Goal: Task Accomplishment & Management: Use online tool/utility

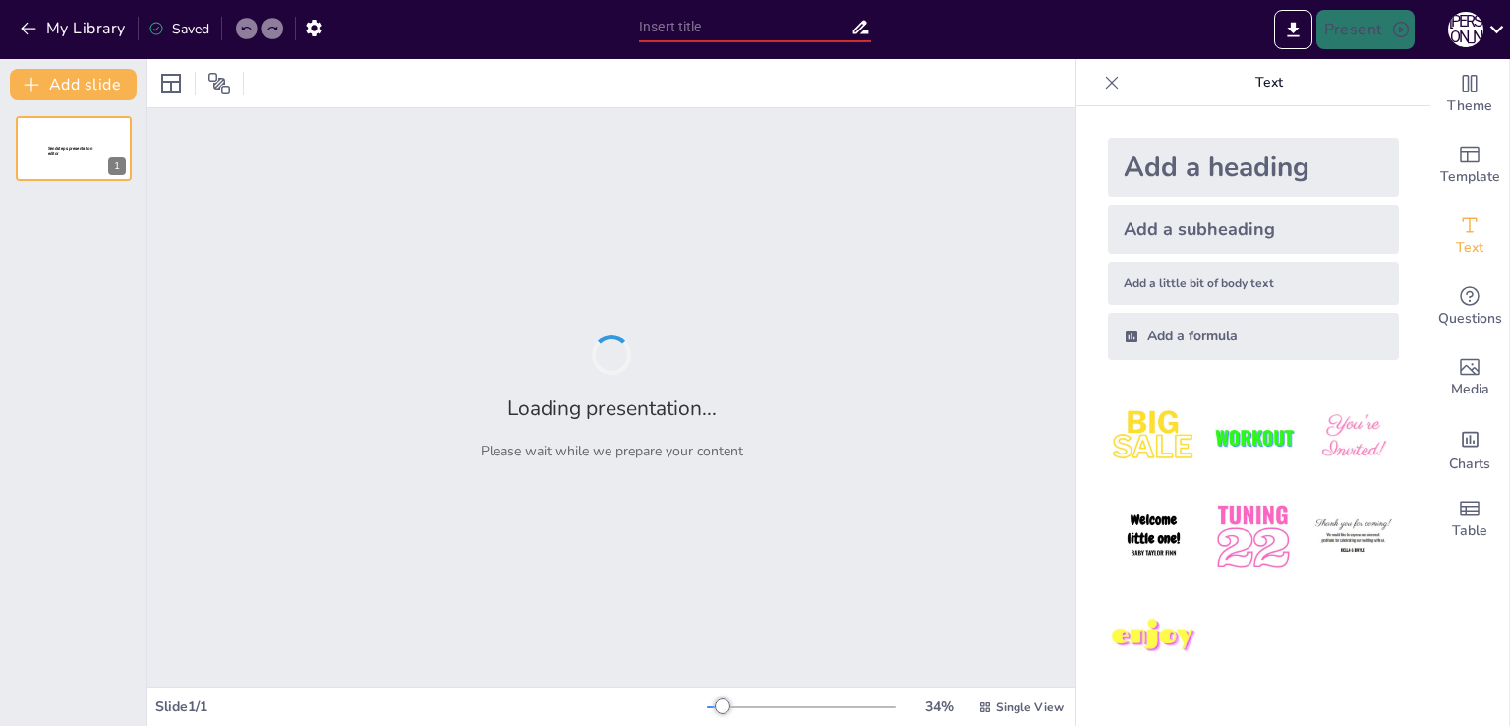
type input "Основи механічного руху: Визначення та приклади"
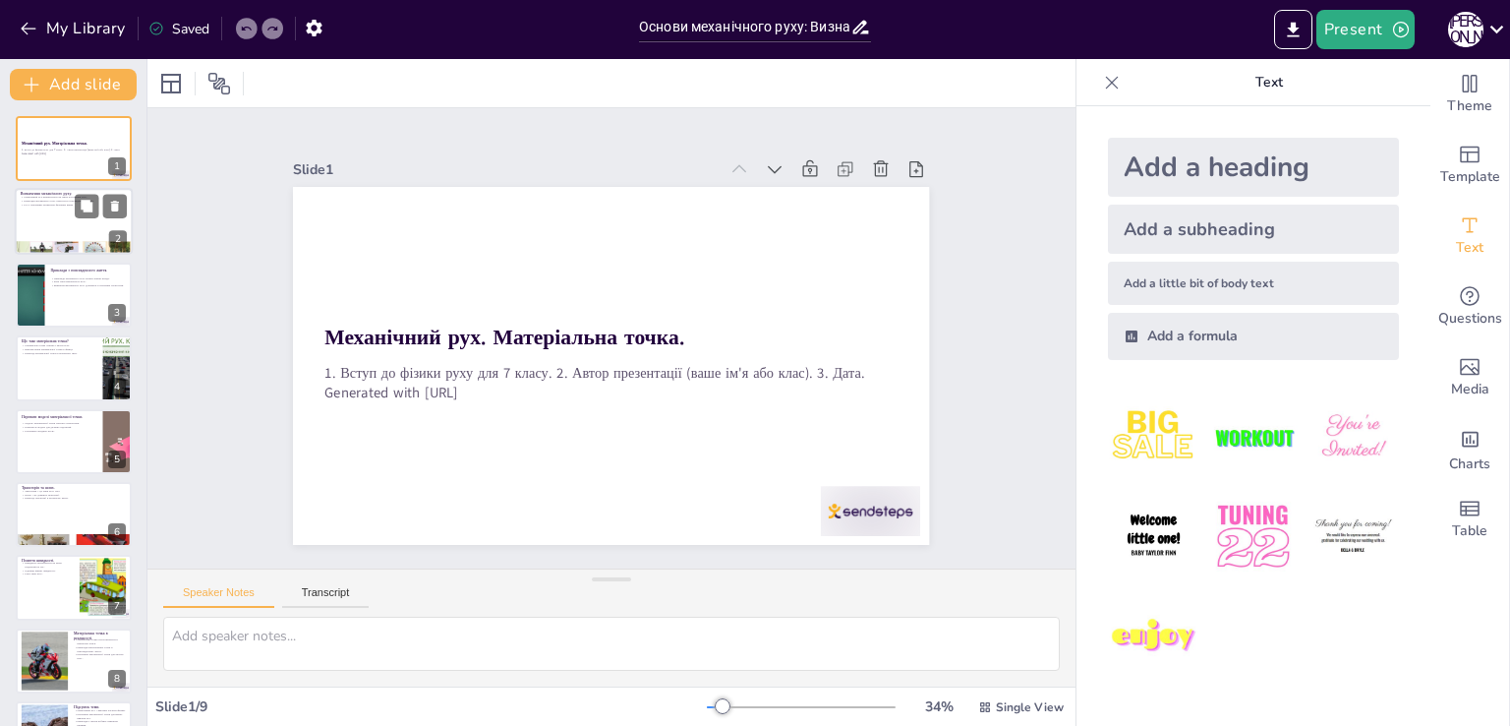
click at [72, 213] on div at bounding box center [74, 222] width 118 height 67
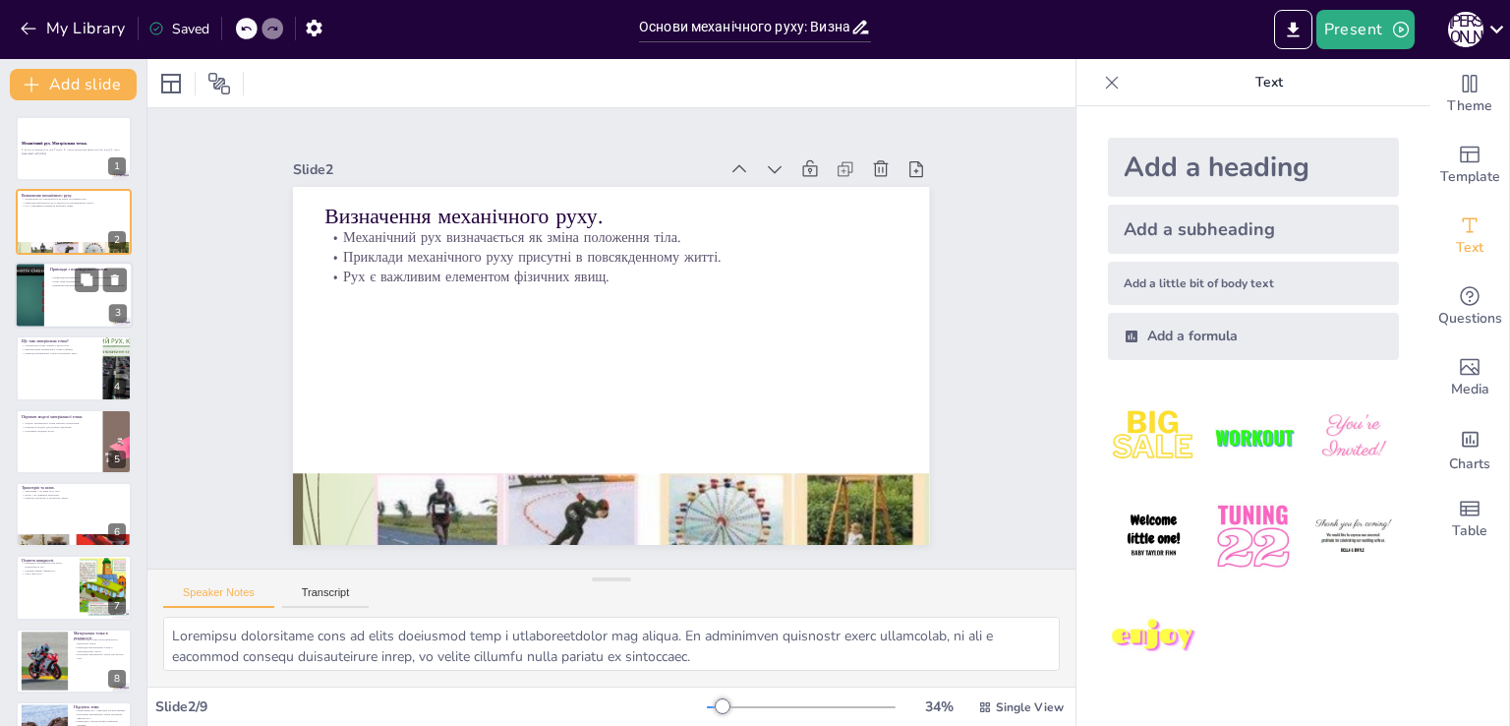
click at [53, 298] on div at bounding box center [74, 295] width 118 height 67
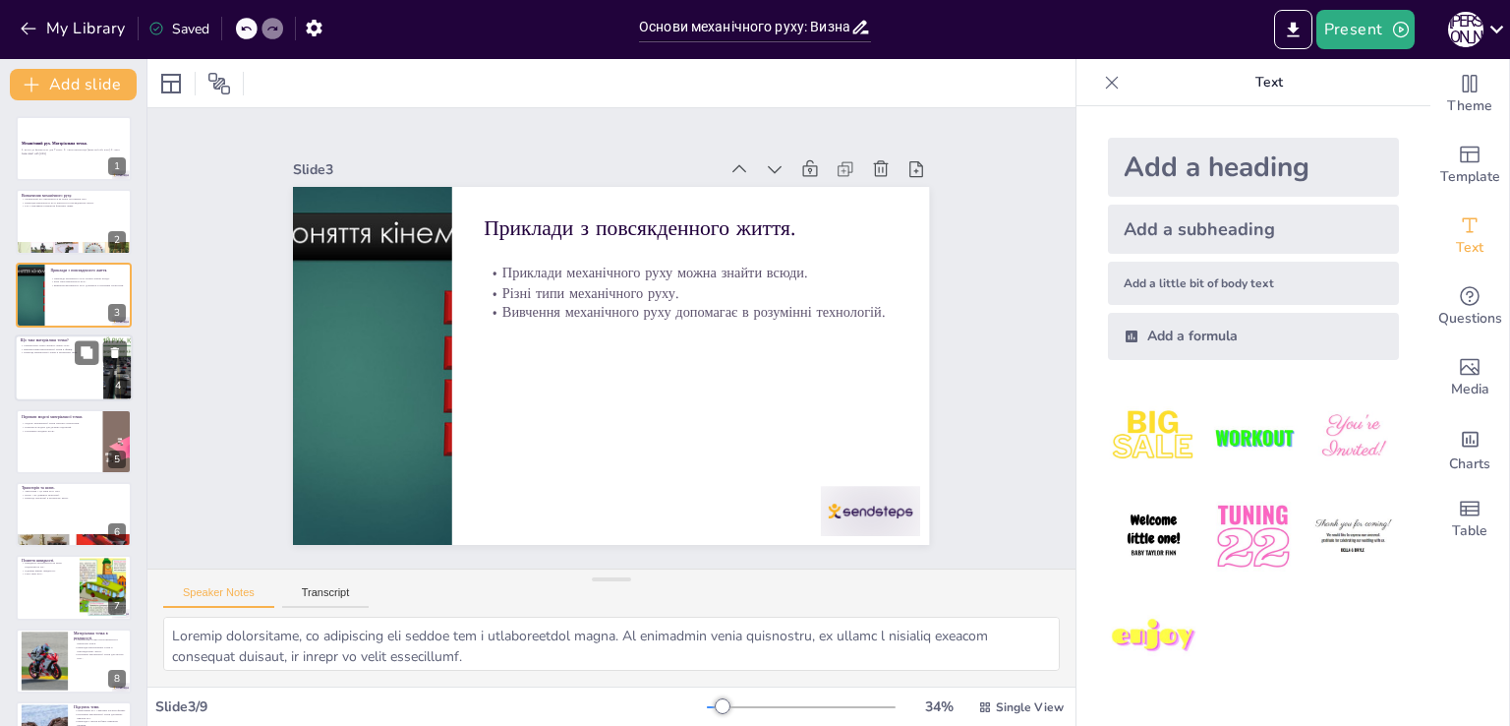
click at [58, 377] on div at bounding box center [74, 367] width 118 height 67
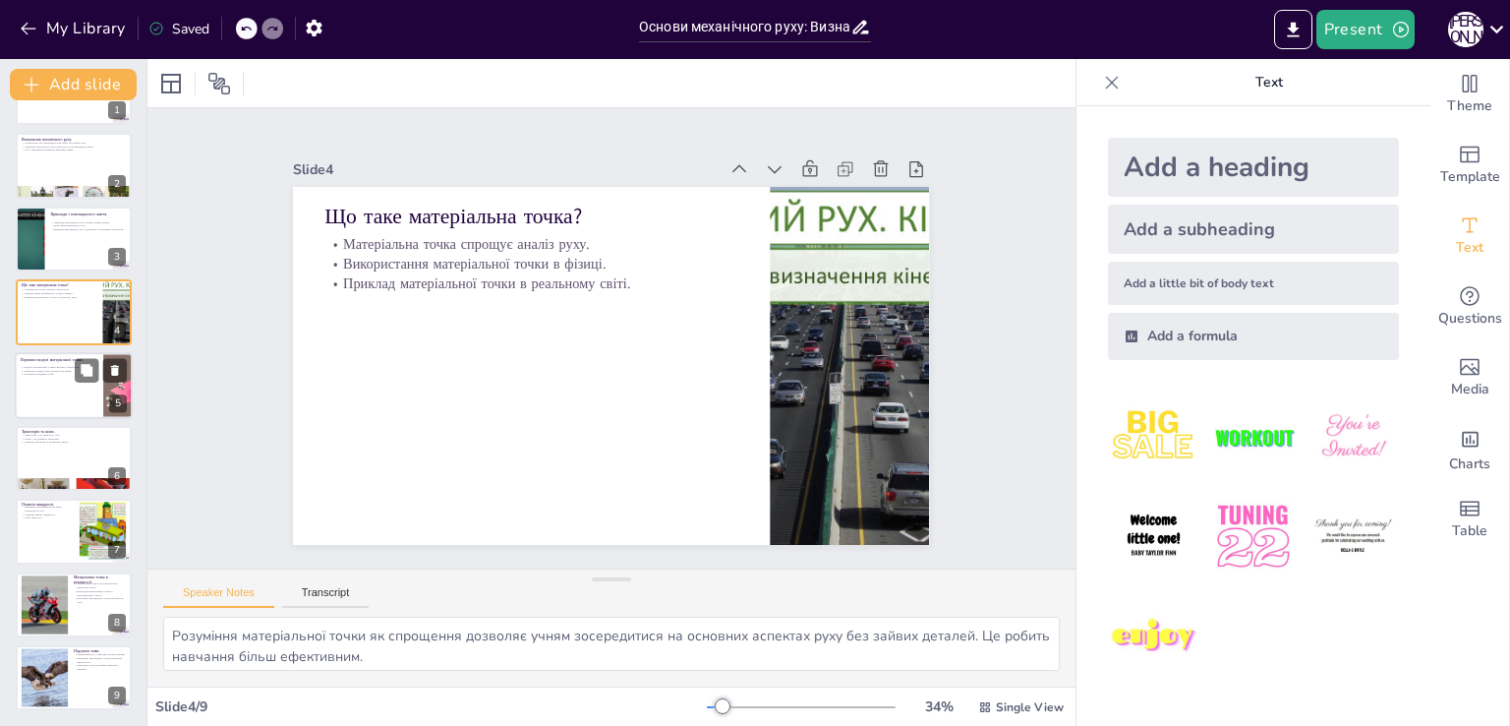
click at [63, 389] on div at bounding box center [74, 385] width 118 height 67
type textarea "Розуміння того, що матеріальна точка спрощує розрахунки, є важливим для учнів. …"
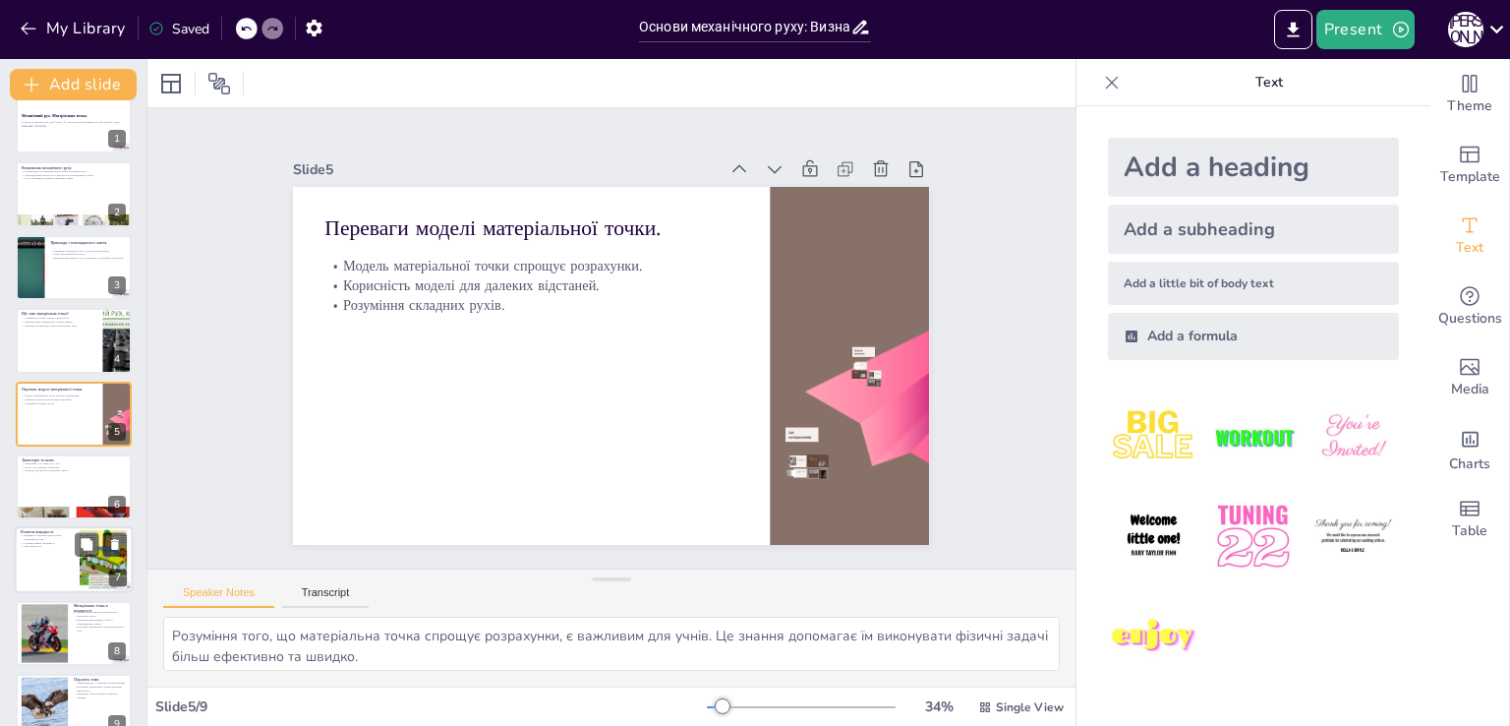
scroll to position [56, 0]
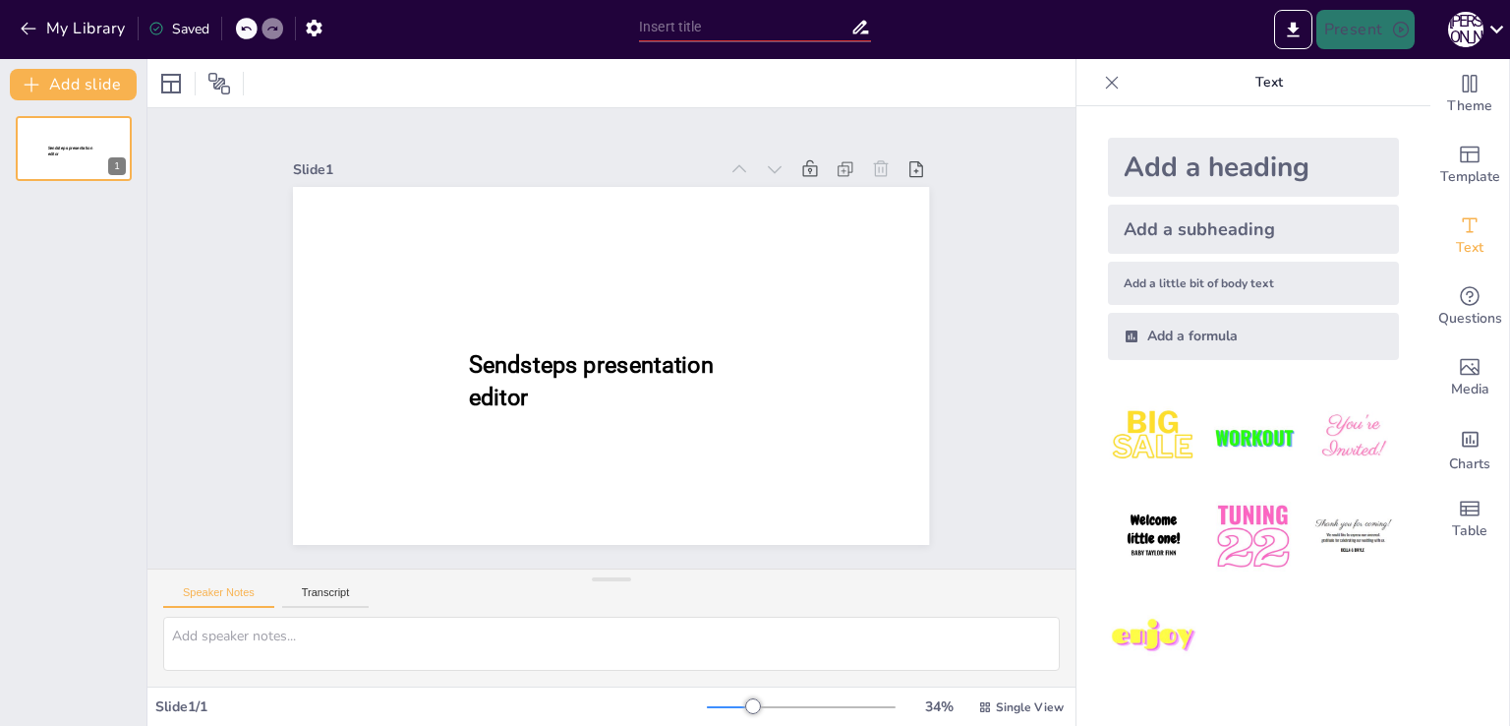
type input "Основи механічного руху: Визначення та приклади"
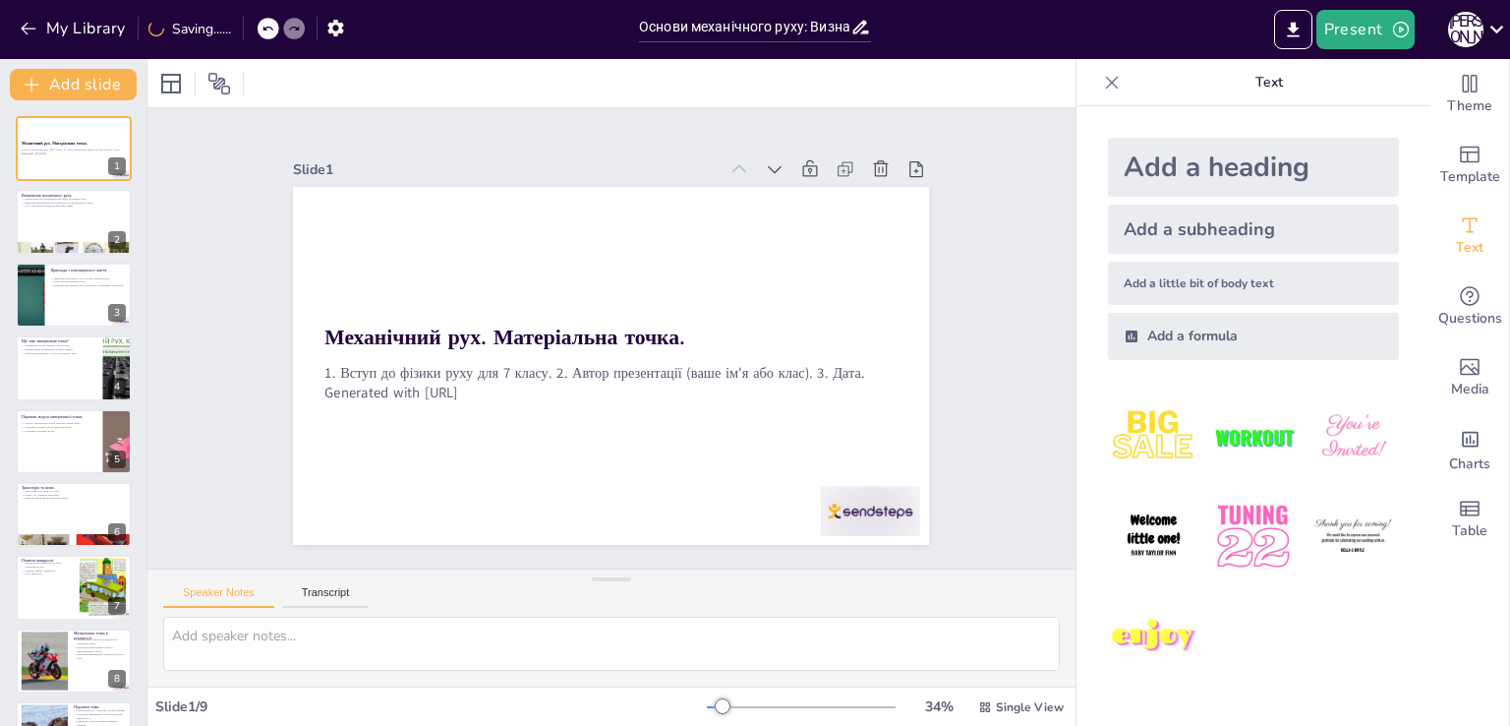
click at [1498, 25] on icon at bounding box center [1497, 29] width 27 height 27
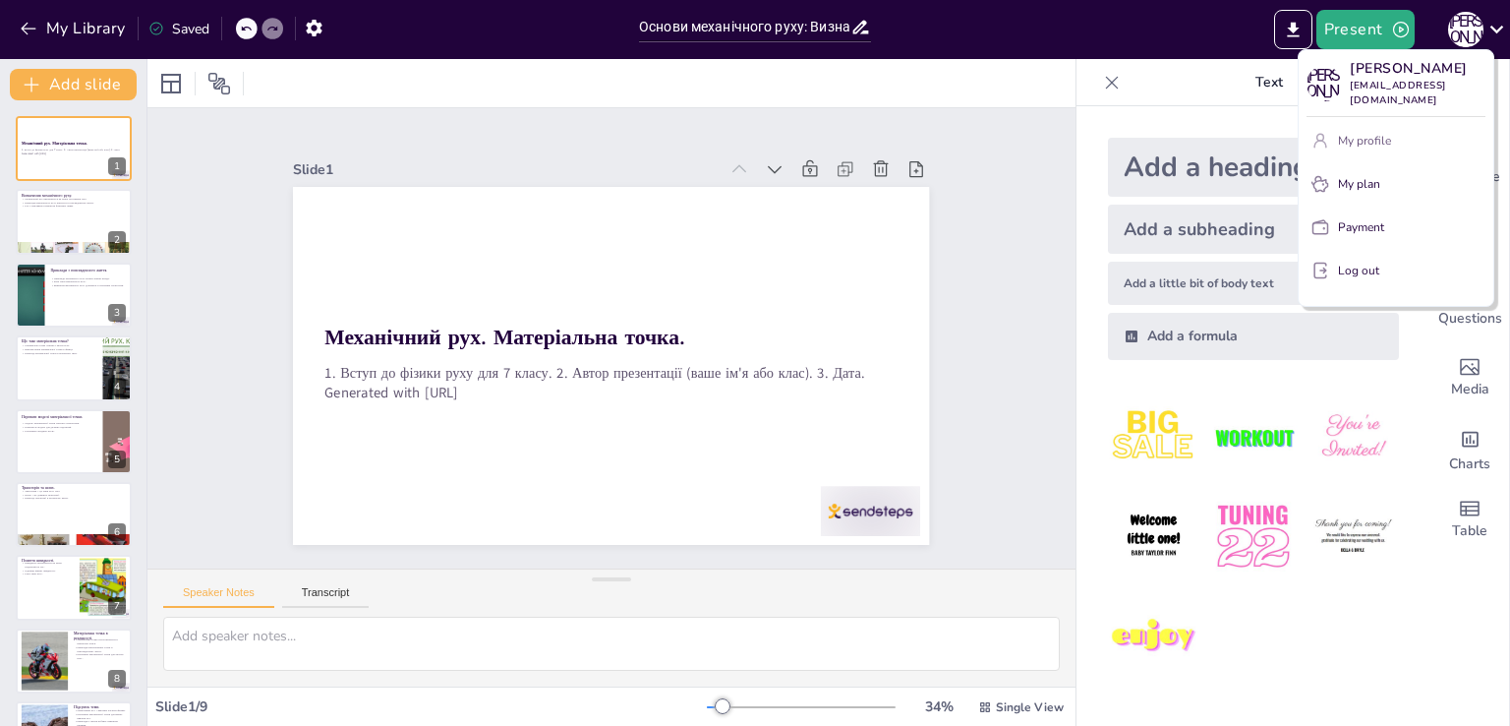
click at [1359, 143] on p "My profile" at bounding box center [1364, 141] width 53 height 18
